Goal: Task Accomplishment & Management: Complete application form

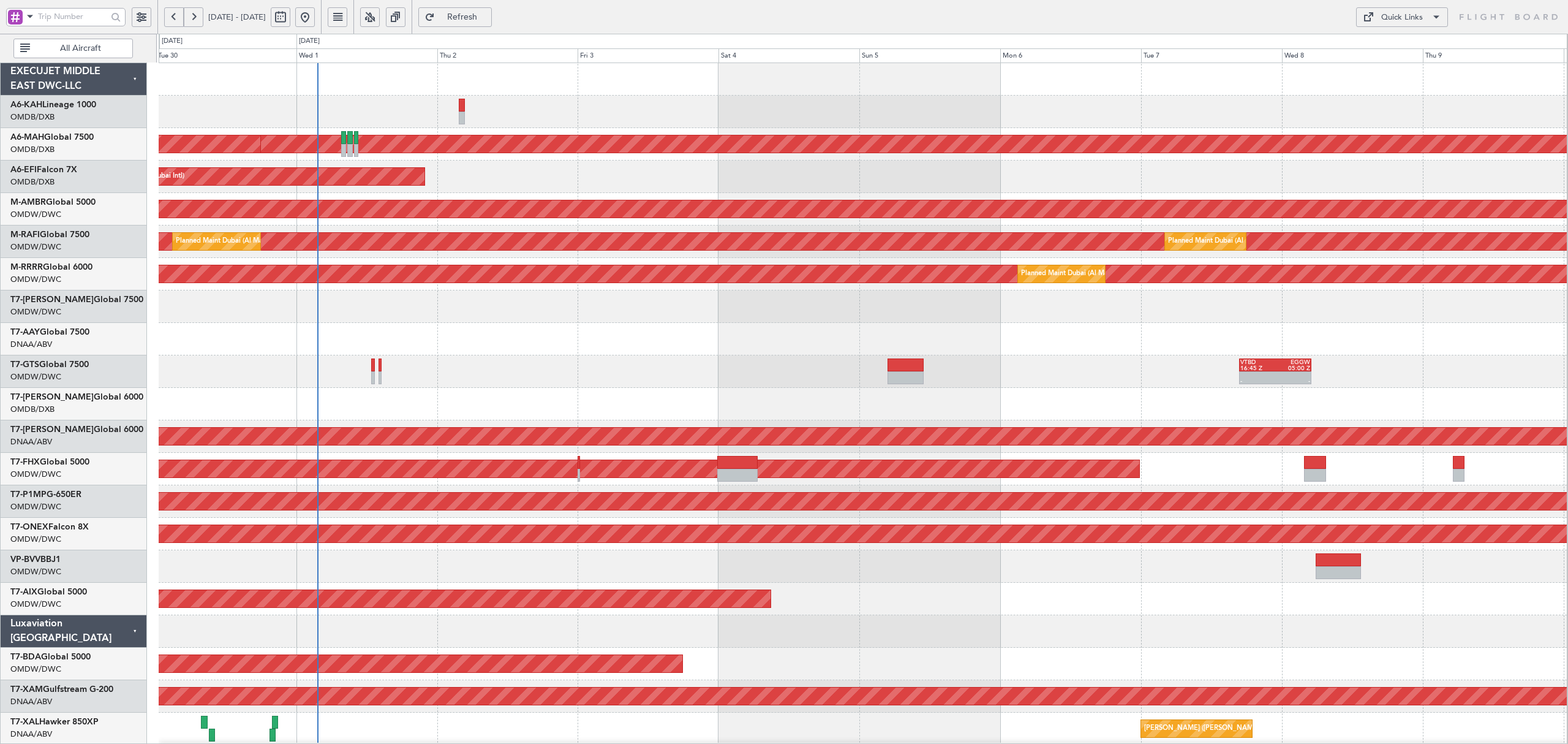
click at [511, 337] on div "Planned Maint [GEOGRAPHIC_DATA] (Al Bateen Executive) Planned Maint [GEOGRAPHIC…" at bounding box center [862, 664] width 1408 height 1202
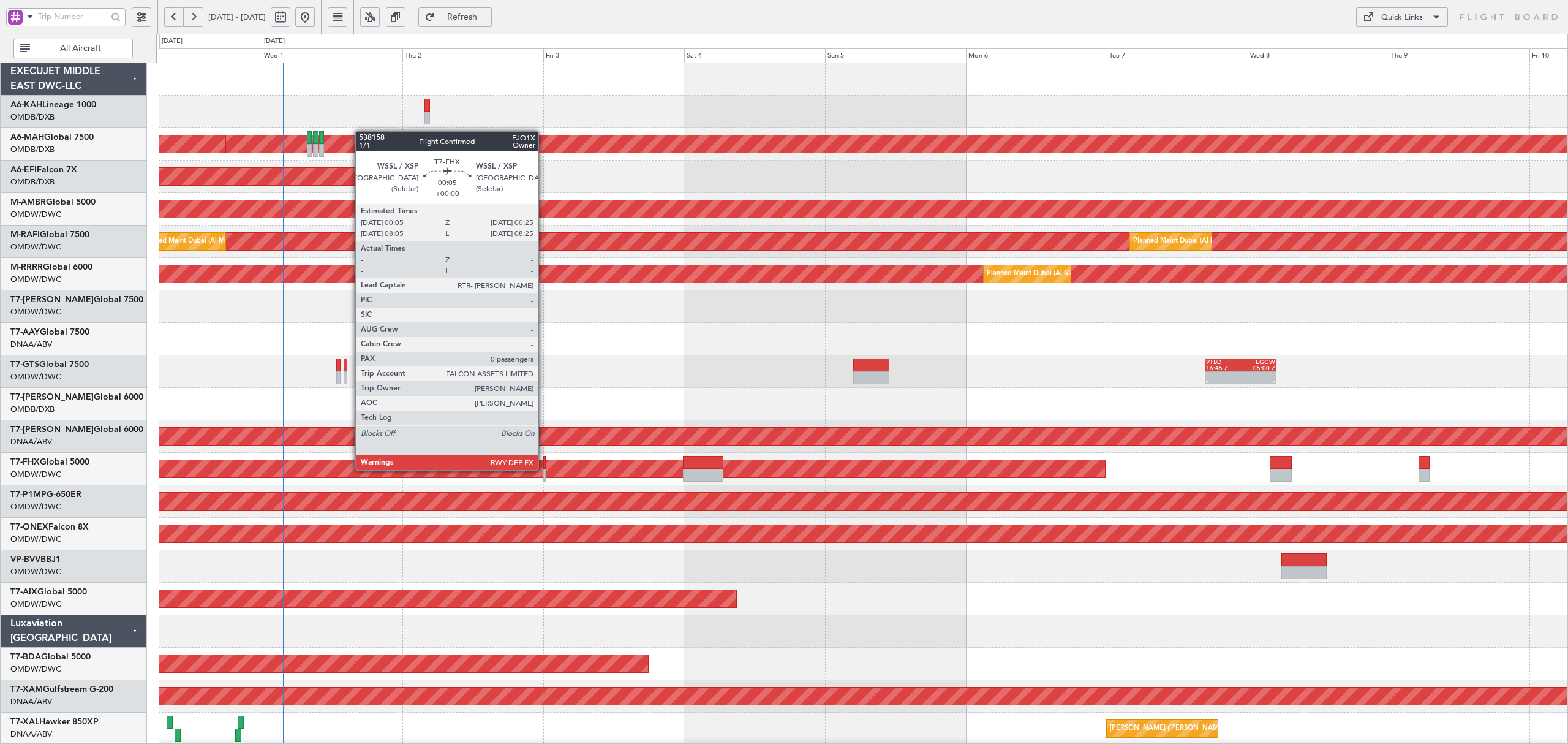
click at [544, 469] on div at bounding box center [544, 474] width 3 height 12
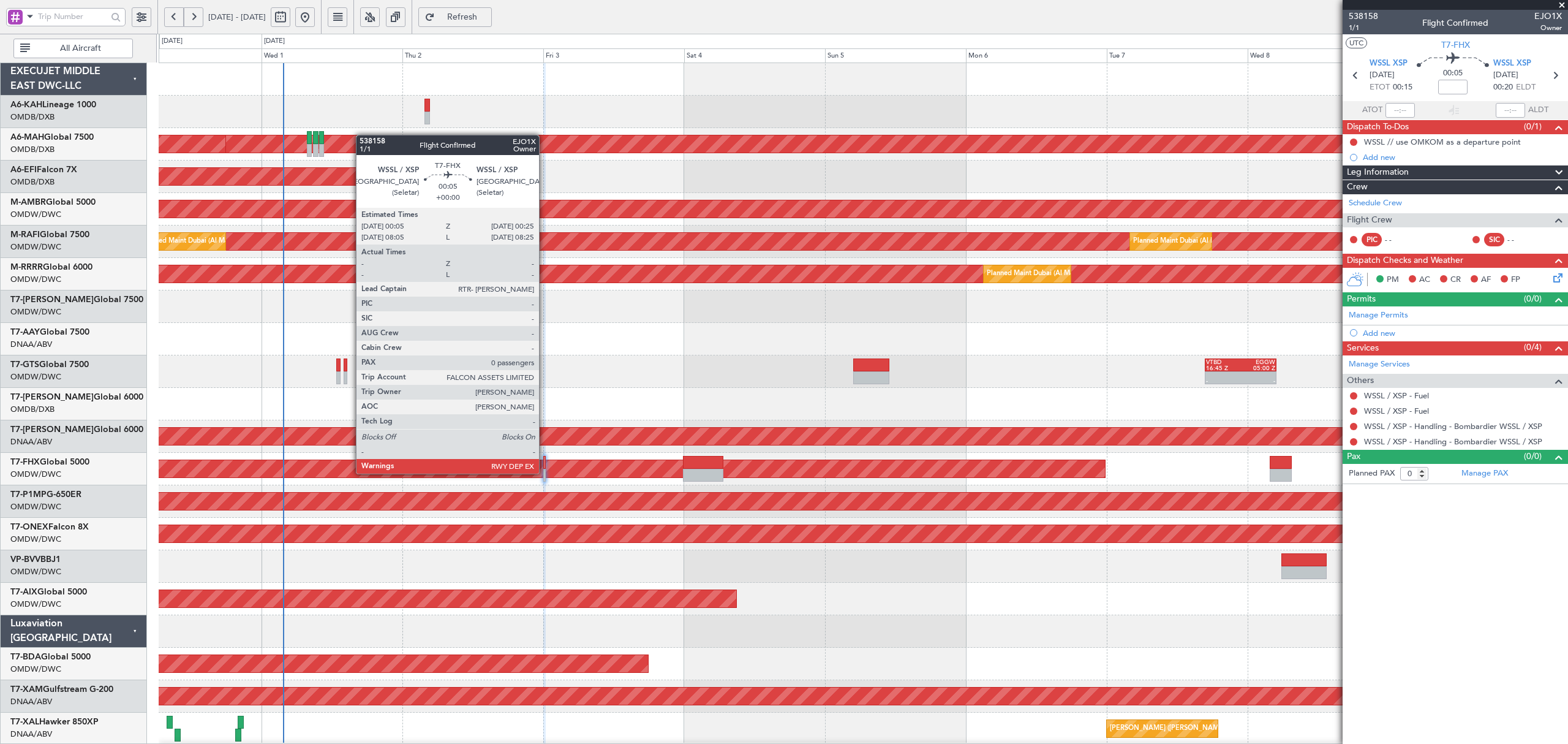
click at [544, 473] on div at bounding box center [544, 474] width 3 height 12
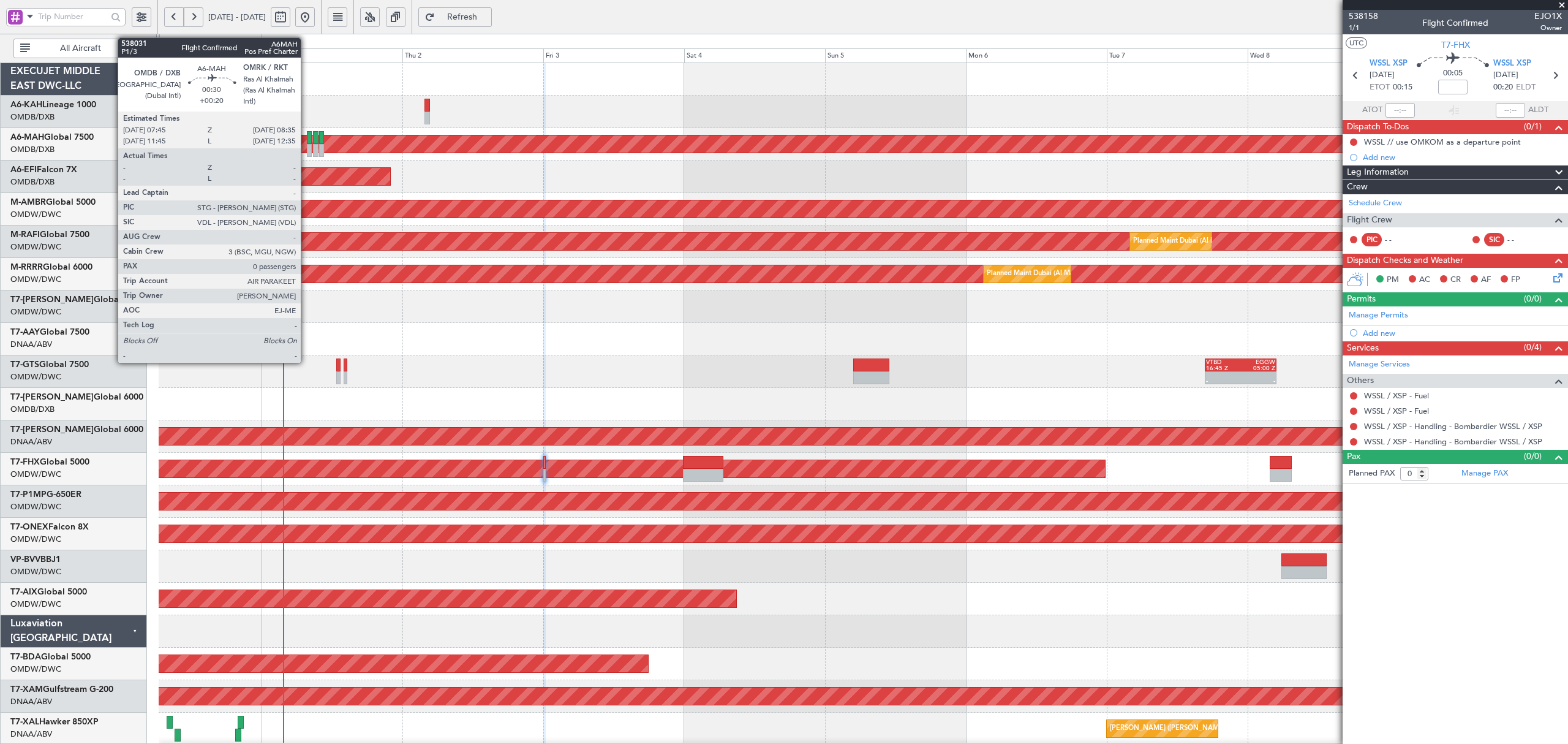
click at [307, 150] on div at bounding box center [309, 150] width 5 height 12
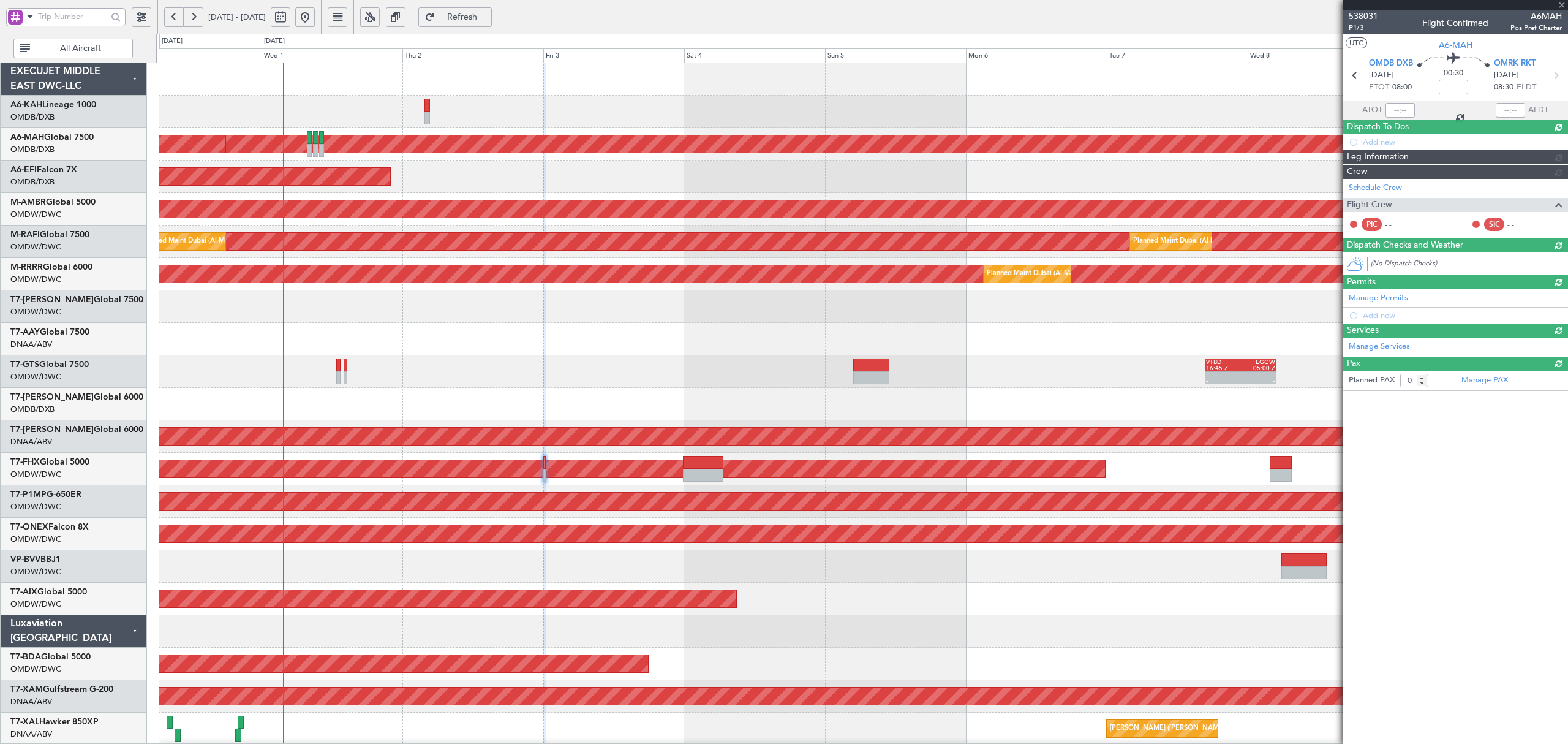
type input "+00:20"
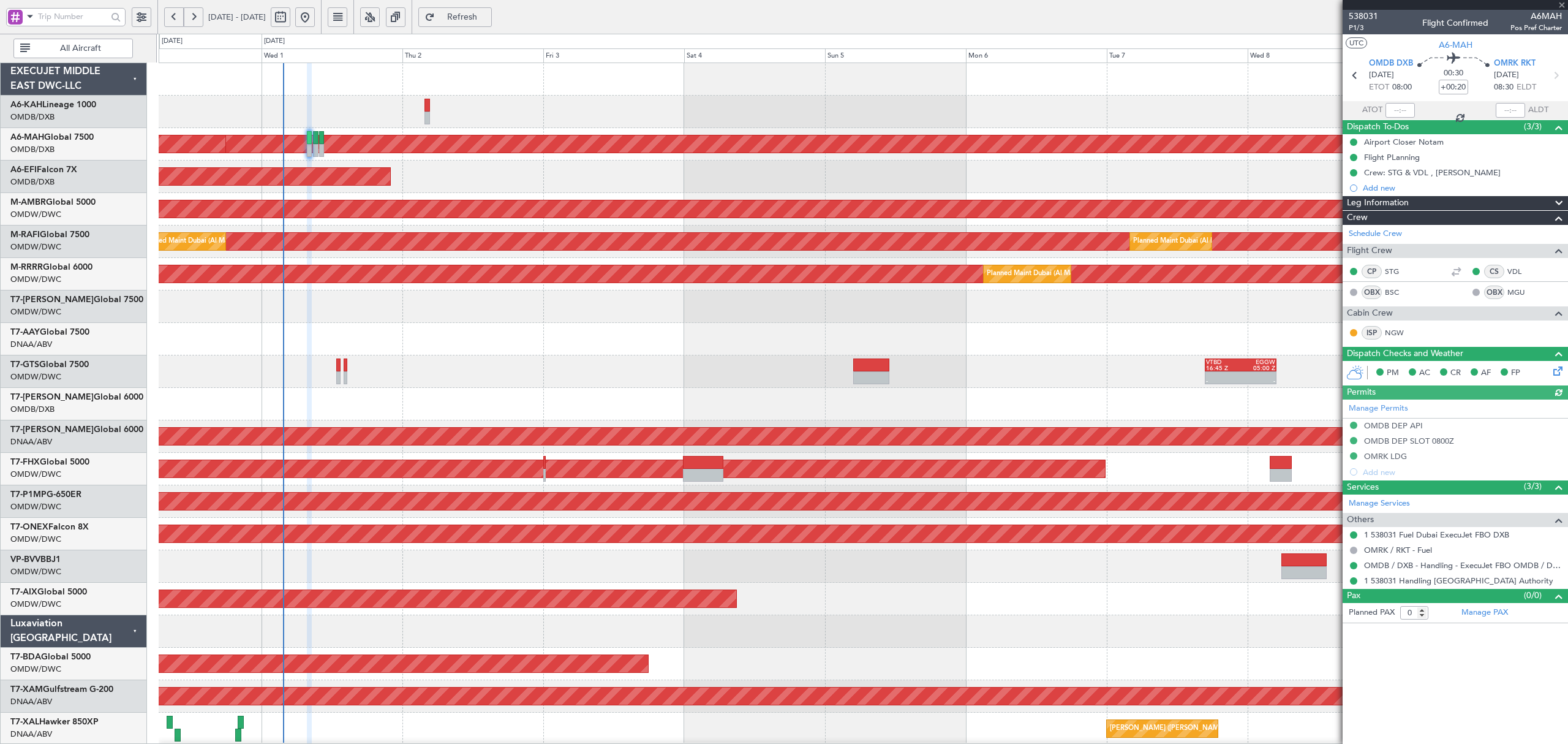
type input "[PERSON_NAME] (ANI)"
type input "7395"
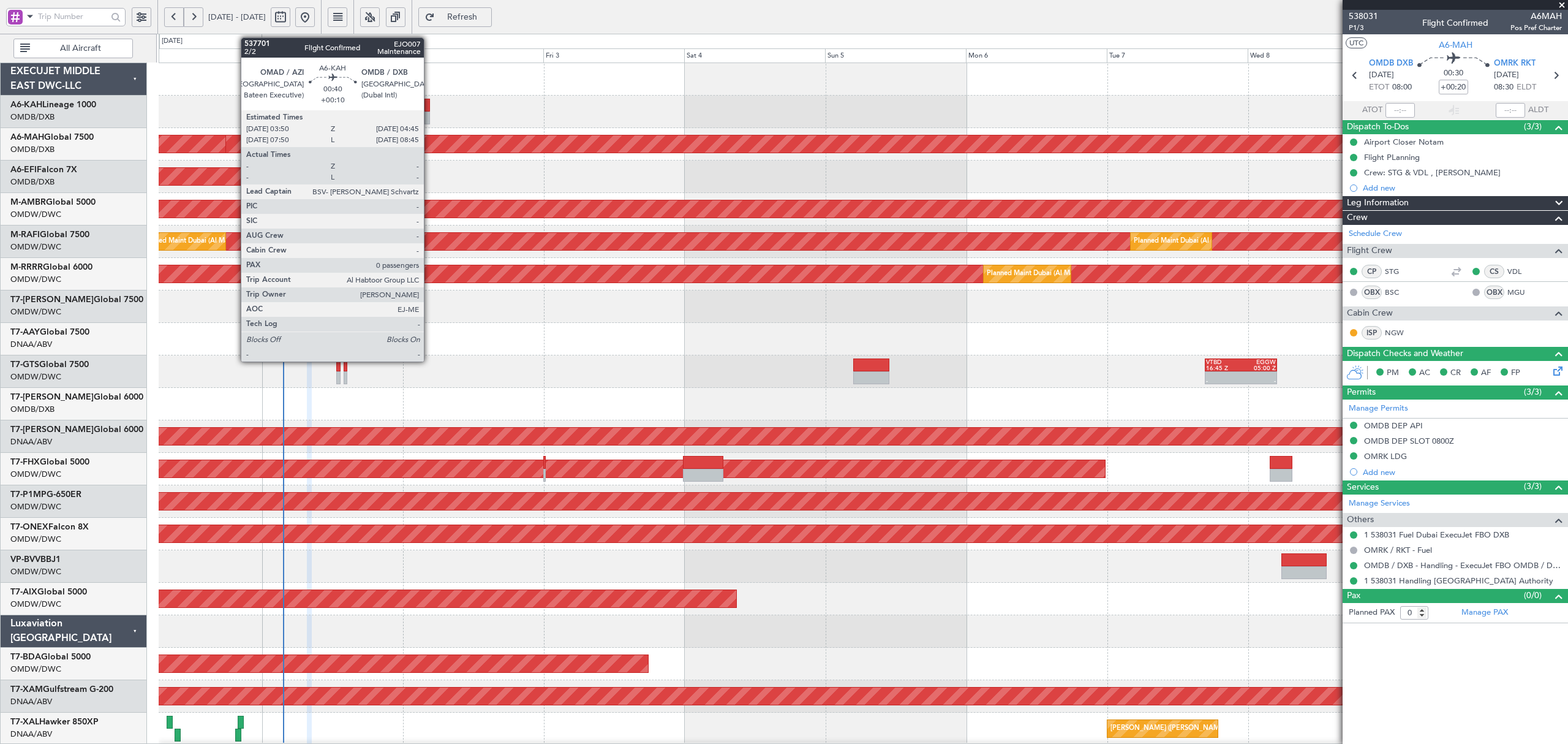
click at [429, 116] on div at bounding box center [427, 117] width 6 height 12
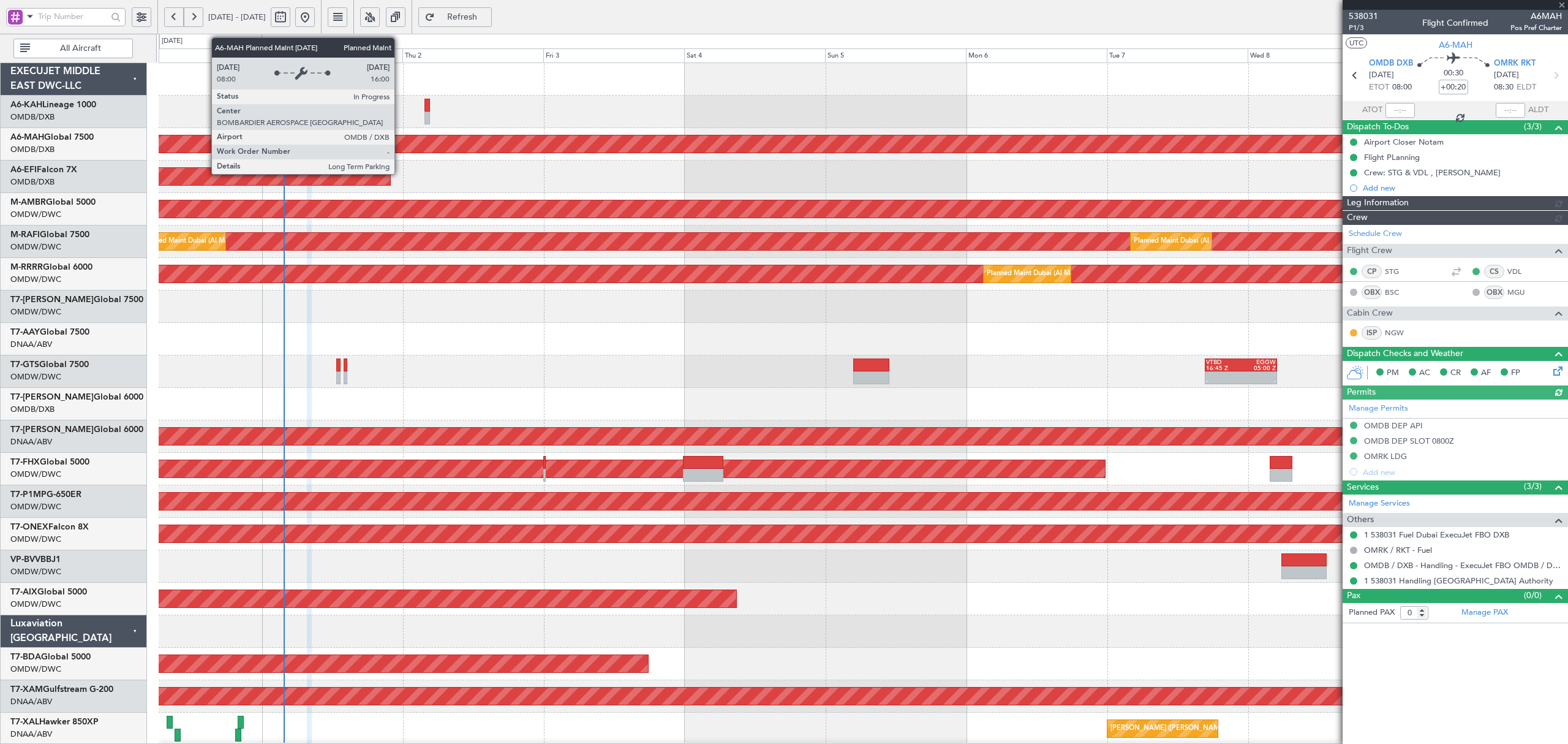
type input "[PERSON_NAME] (ANI)"
type input "7395"
type input "[PERSON_NAME] (ANI)"
type input "7395"
type input "[PERSON_NAME] (ANI)"
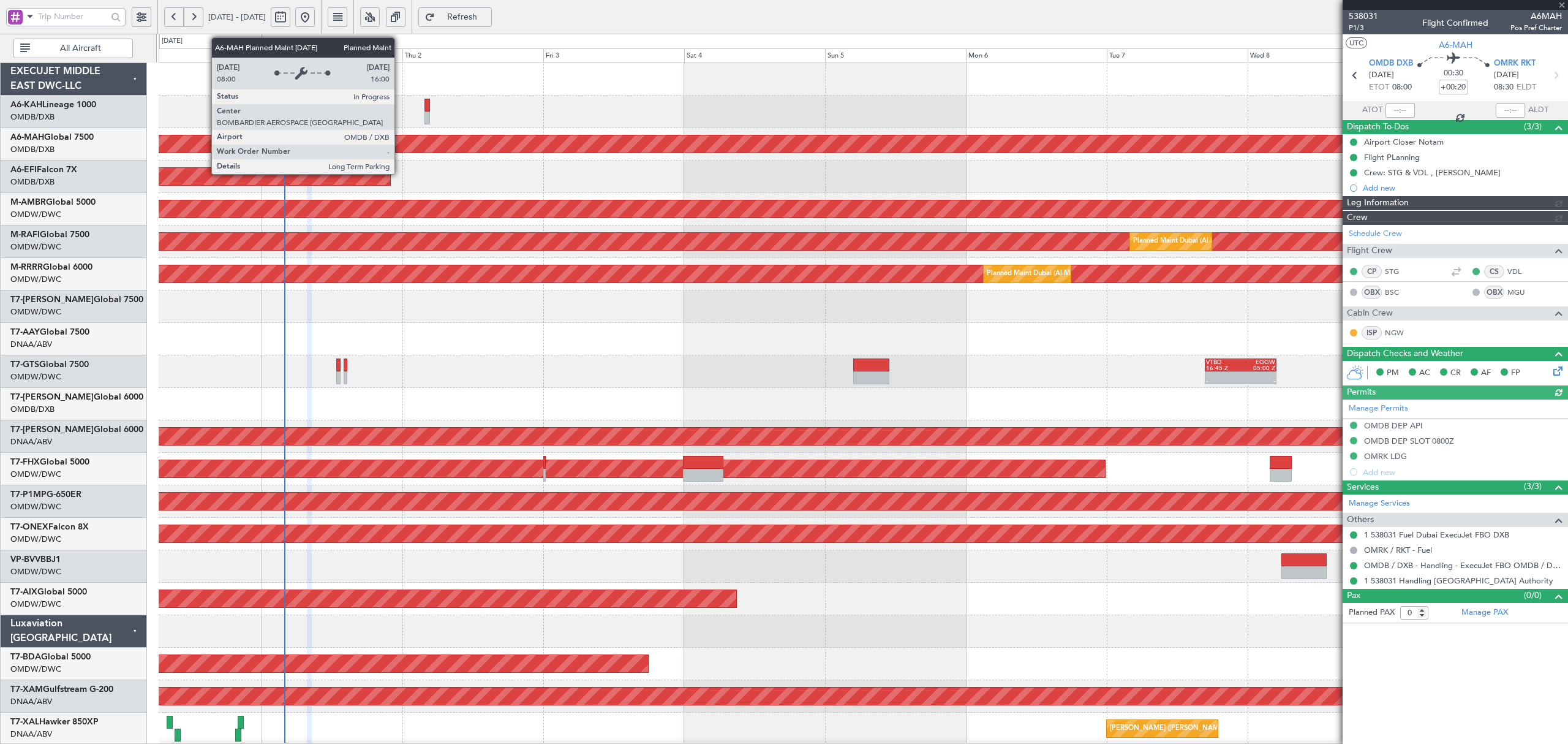
type input "7395"
type input "[PERSON_NAME] (ANI)"
type input "7395"
type input "[PERSON_NAME] (ANI)"
type input "7395"
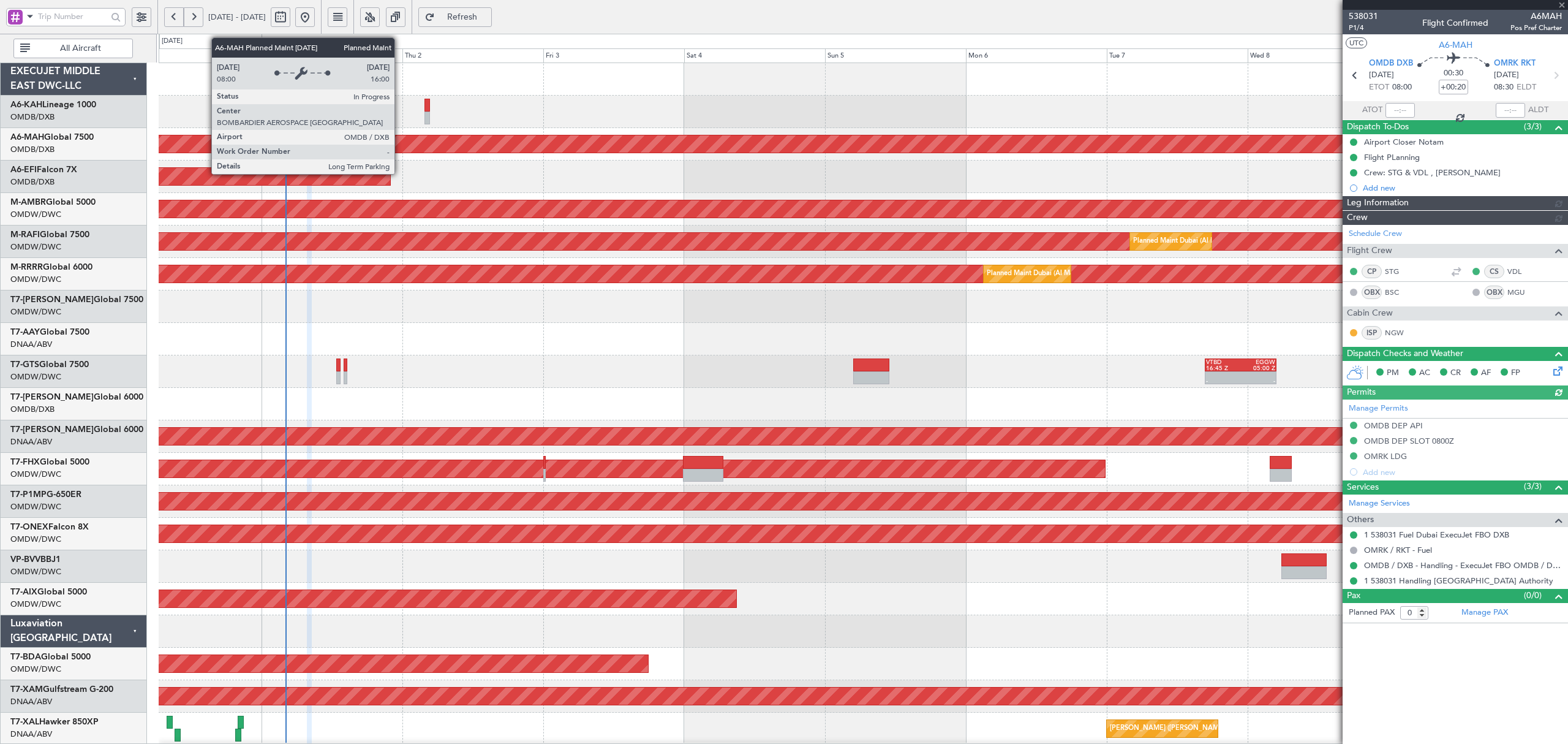
type input "[PERSON_NAME] (ANI)"
type input "7395"
